Goal: Find contact information: Find contact information

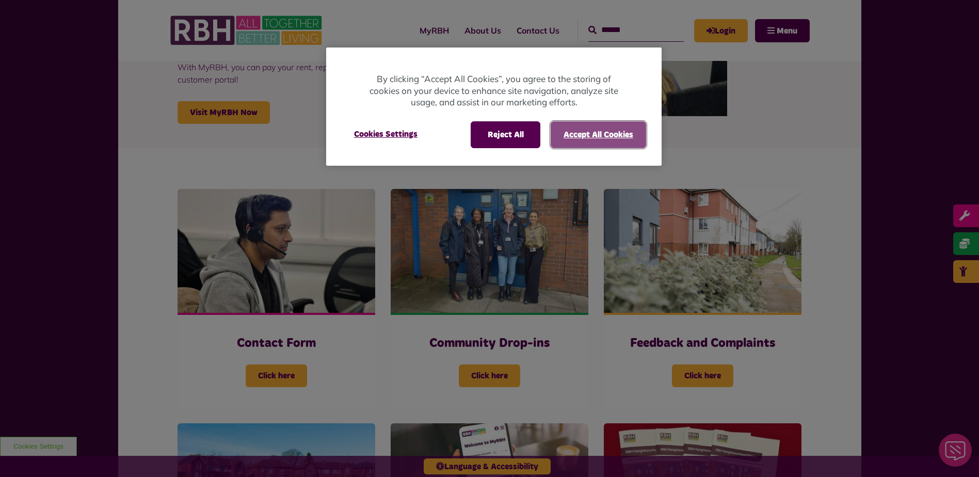
click at [592, 134] on button "Accept All Cookies" at bounding box center [597, 134] width 95 height 27
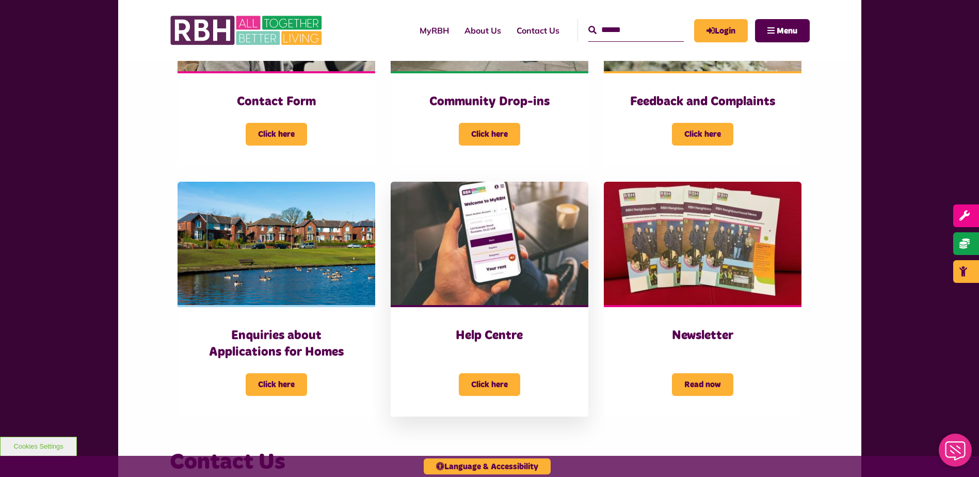
scroll to position [361, 0]
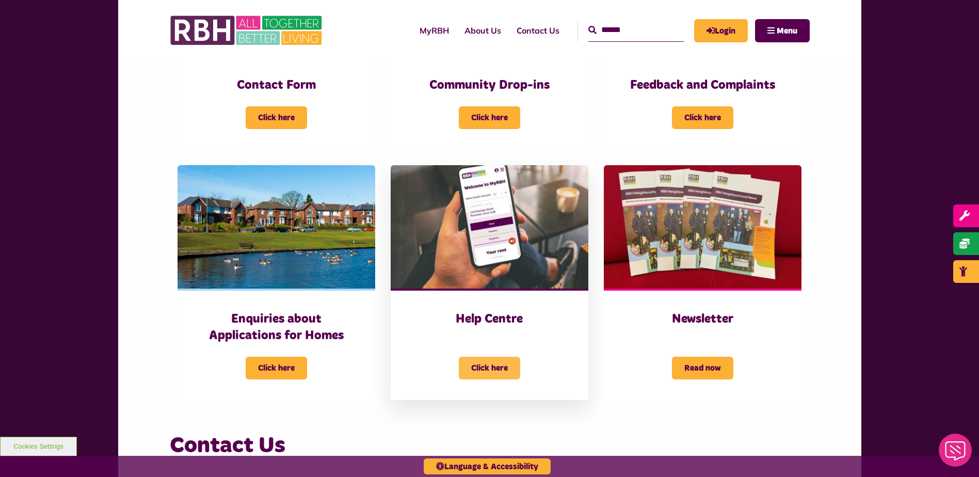
click at [486, 366] on span "Click here" at bounding box center [489, 367] width 61 height 23
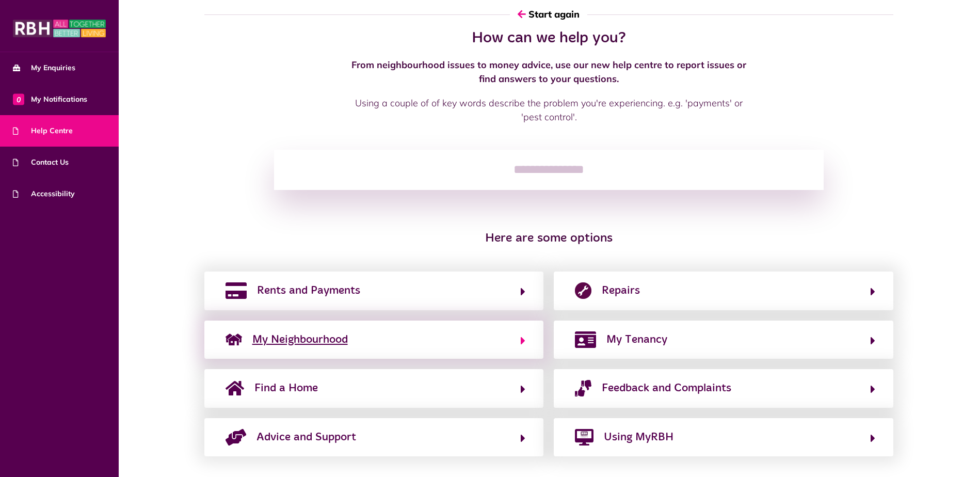
scroll to position [29, 0]
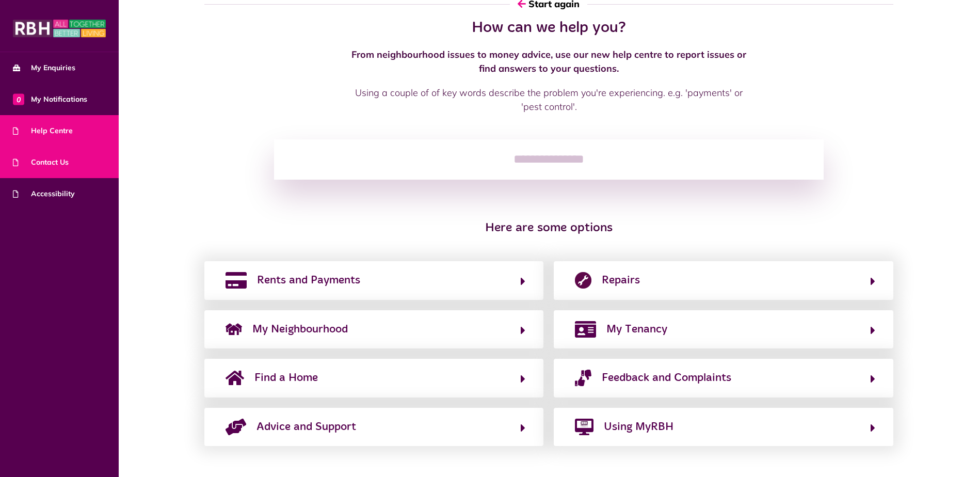
click at [43, 154] on link "Contact Us" at bounding box center [59, 162] width 119 height 31
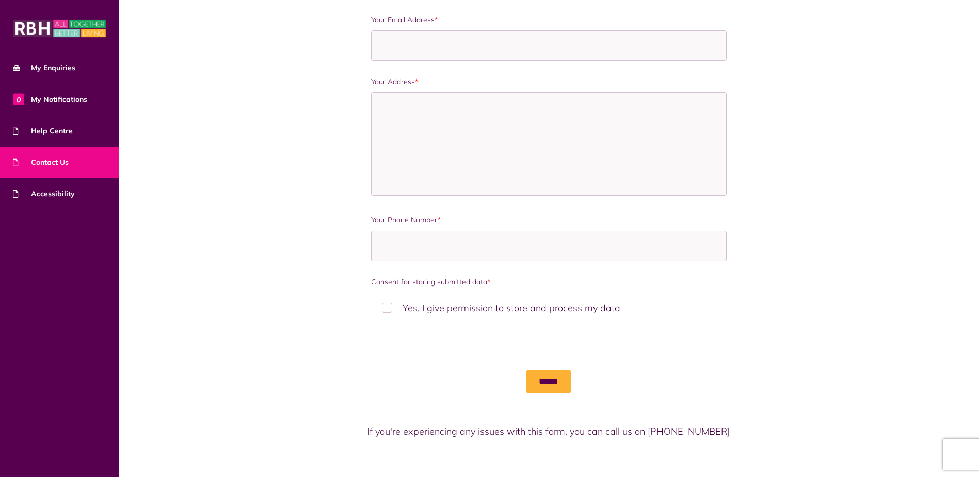
scroll to position [535, 0]
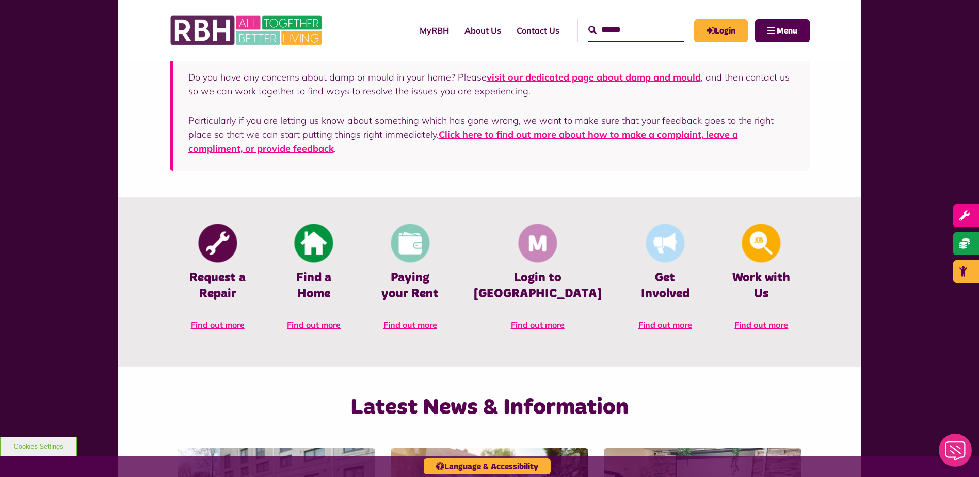
scroll to position [311, 0]
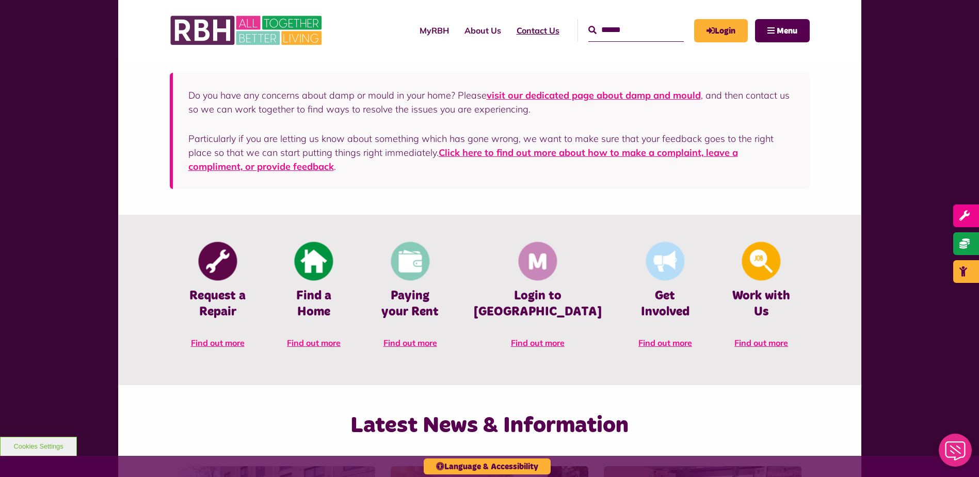
click at [538, 31] on link "Contact Us" at bounding box center [538, 31] width 58 height 28
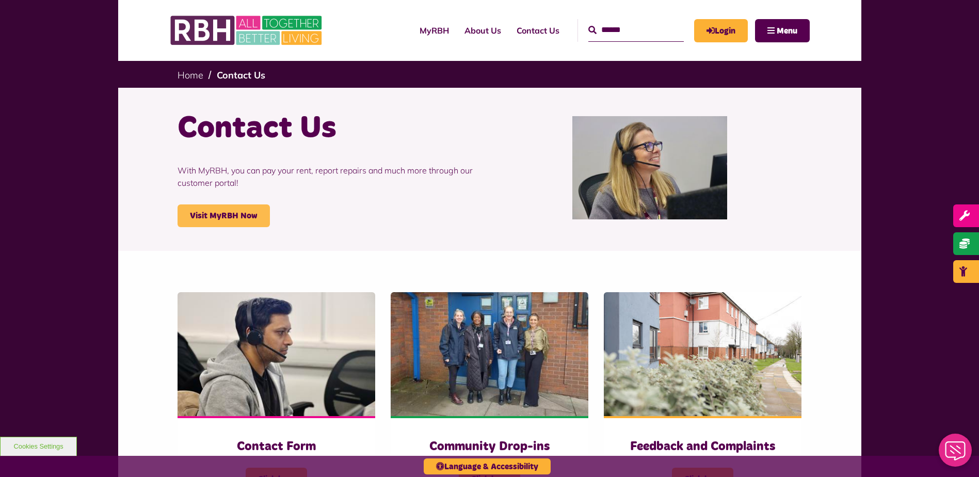
click at [234, 214] on link "Visit MyRBH Now" at bounding box center [223, 215] width 92 height 23
